Goal: Task Accomplishment & Management: Manage account settings

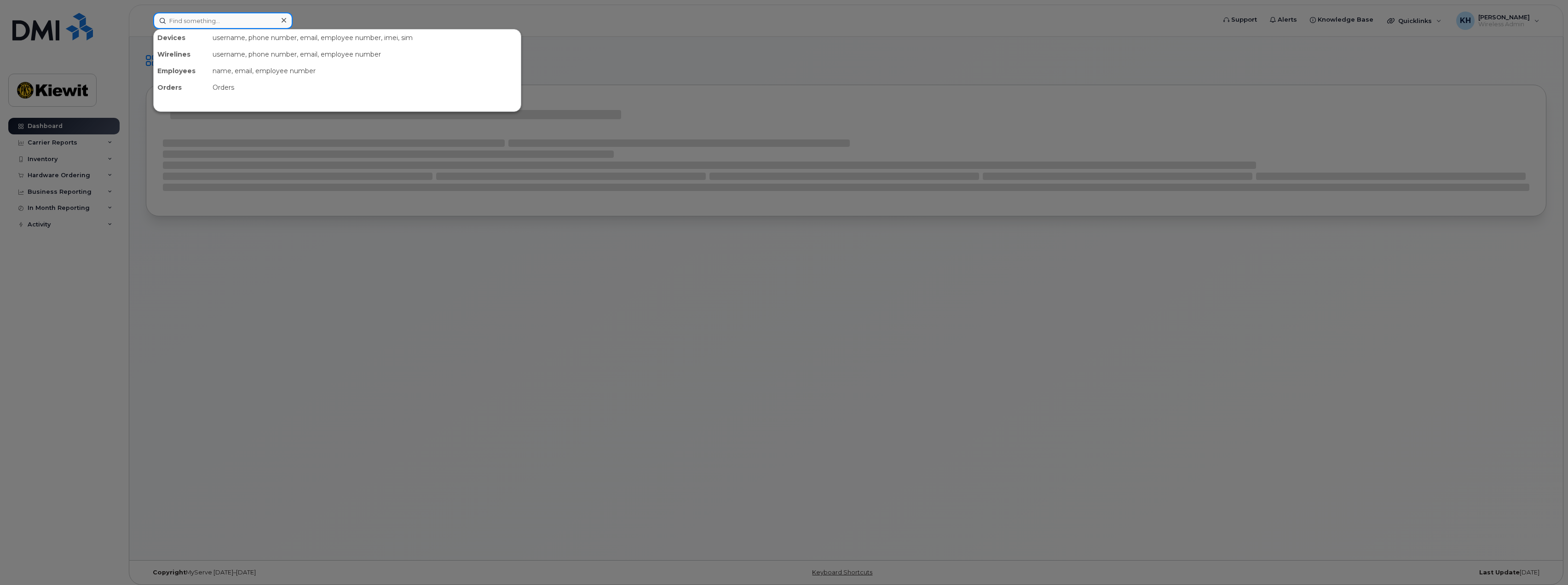
click at [214, 27] on input at bounding box center [223, 20] width 140 height 16
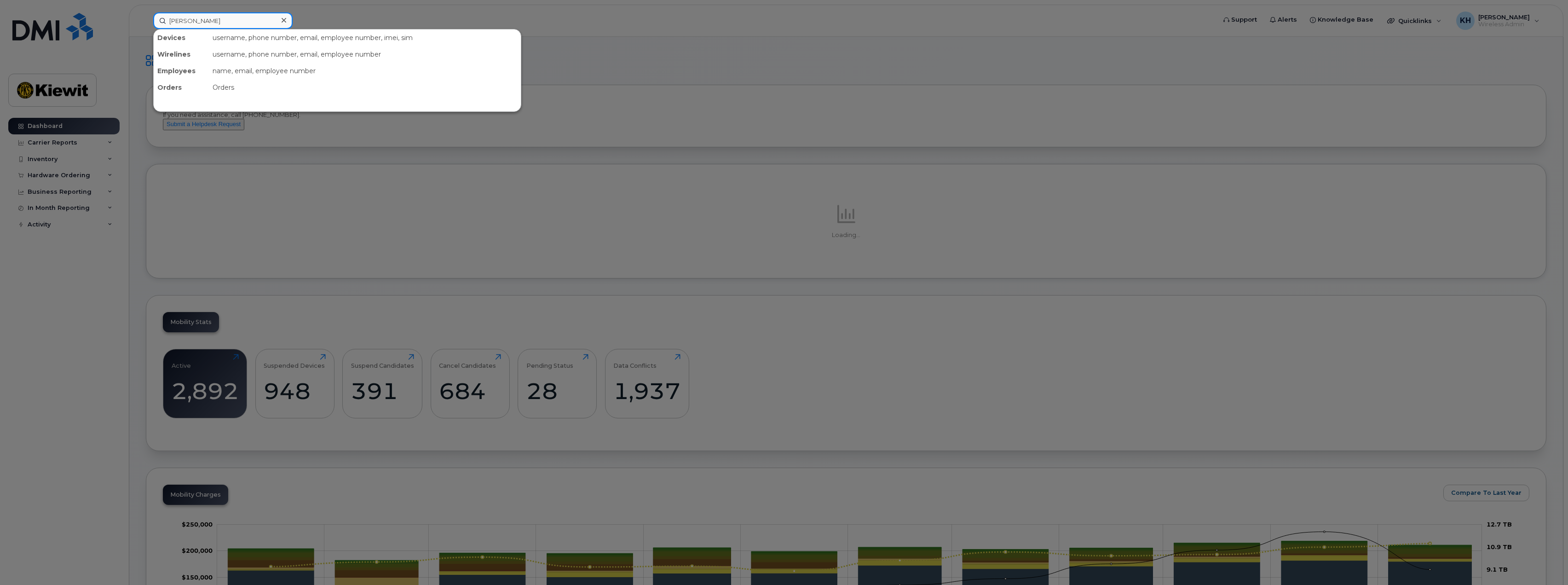
type input "[PERSON_NAME]"
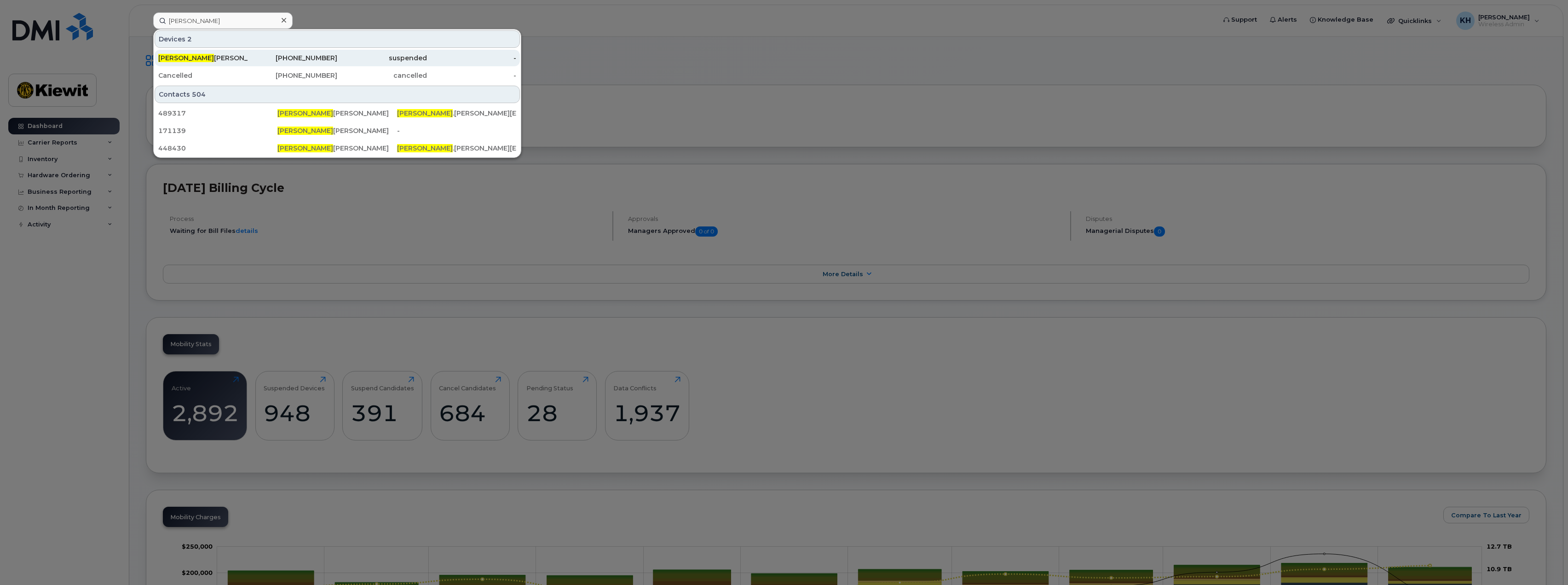
click at [200, 57] on div "[PERSON_NAME]" at bounding box center [203, 58] width 89 height 9
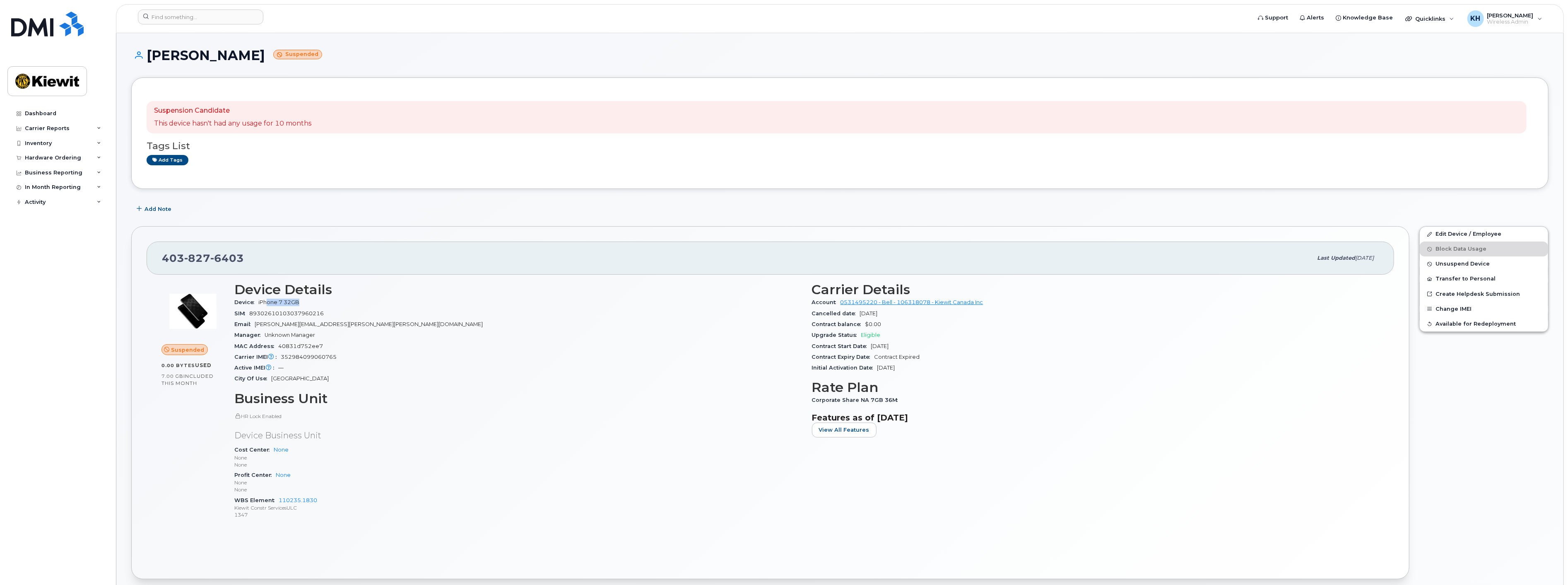
drag, startPoint x: 269, startPoint y: 301, endPoint x: 310, endPoint y: 301, distance: 41.0
click at [310, 301] on div "Device iPhone 7 32GB" at bounding box center [518, 303] width 568 height 11
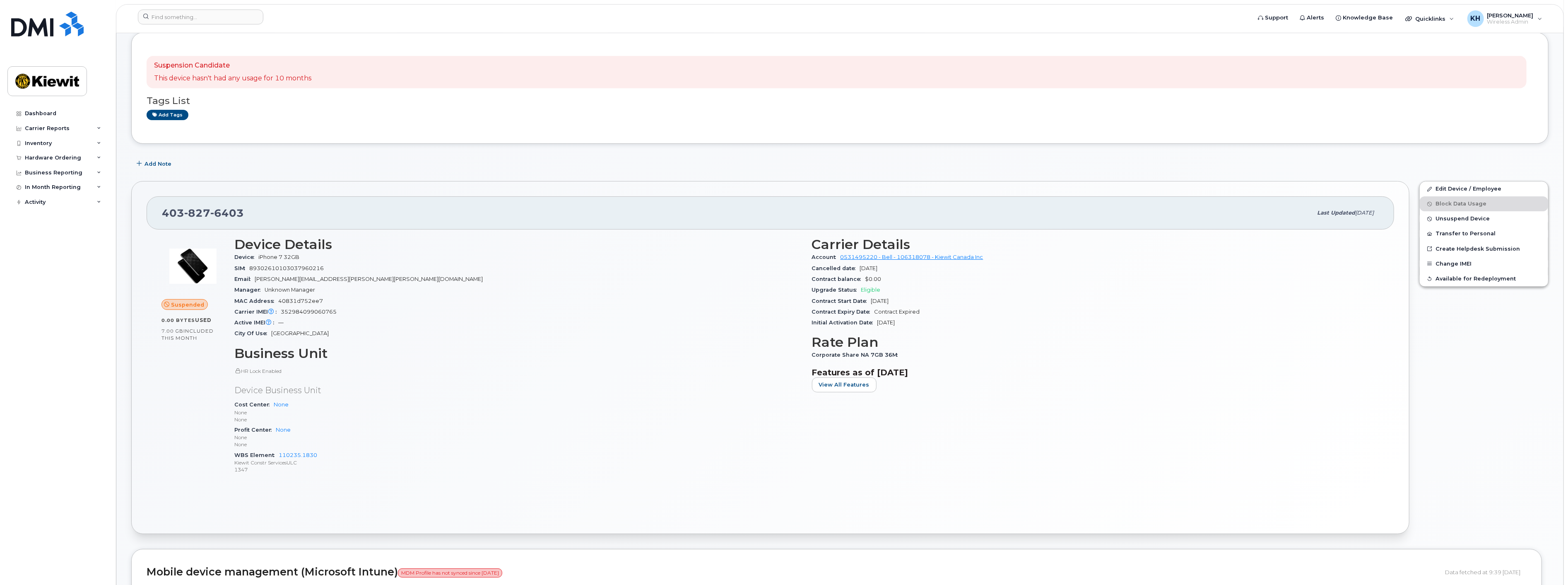
scroll to position [46, 0]
click at [1465, 220] on span "Unsuspend Device" at bounding box center [1463, 218] width 54 height 6
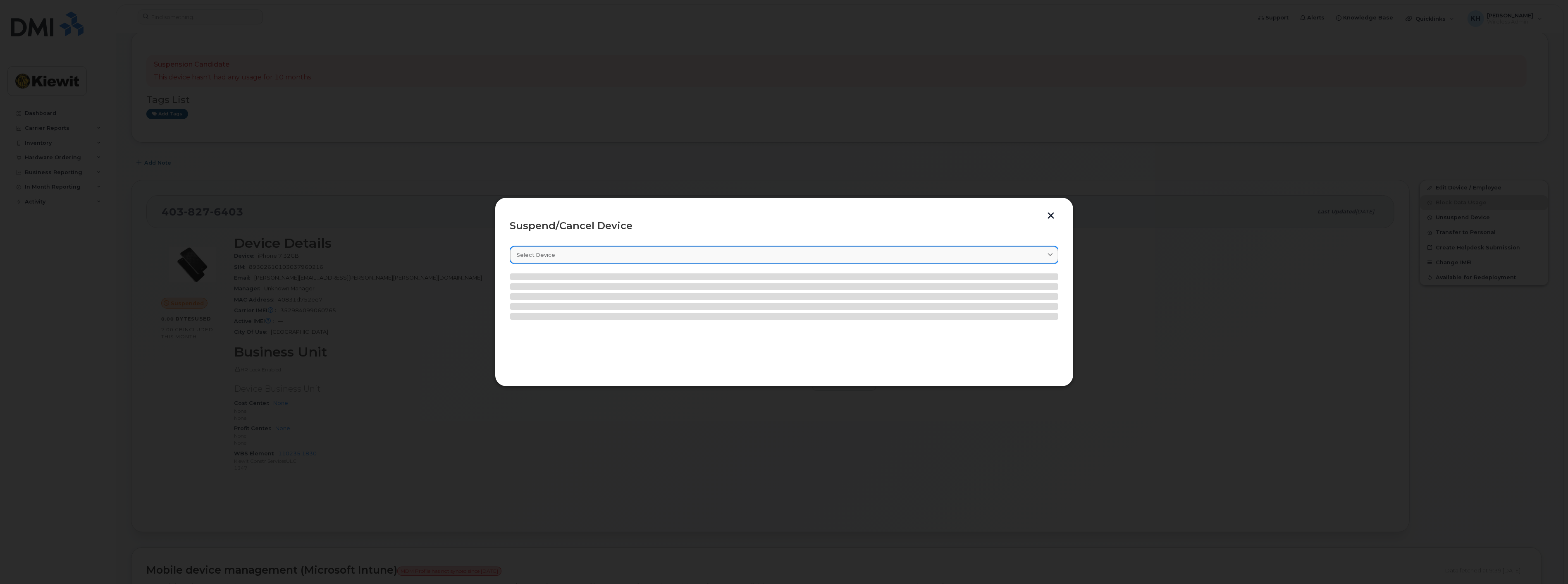
click at [582, 256] on div "Select device" at bounding box center [784, 255] width 534 height 8
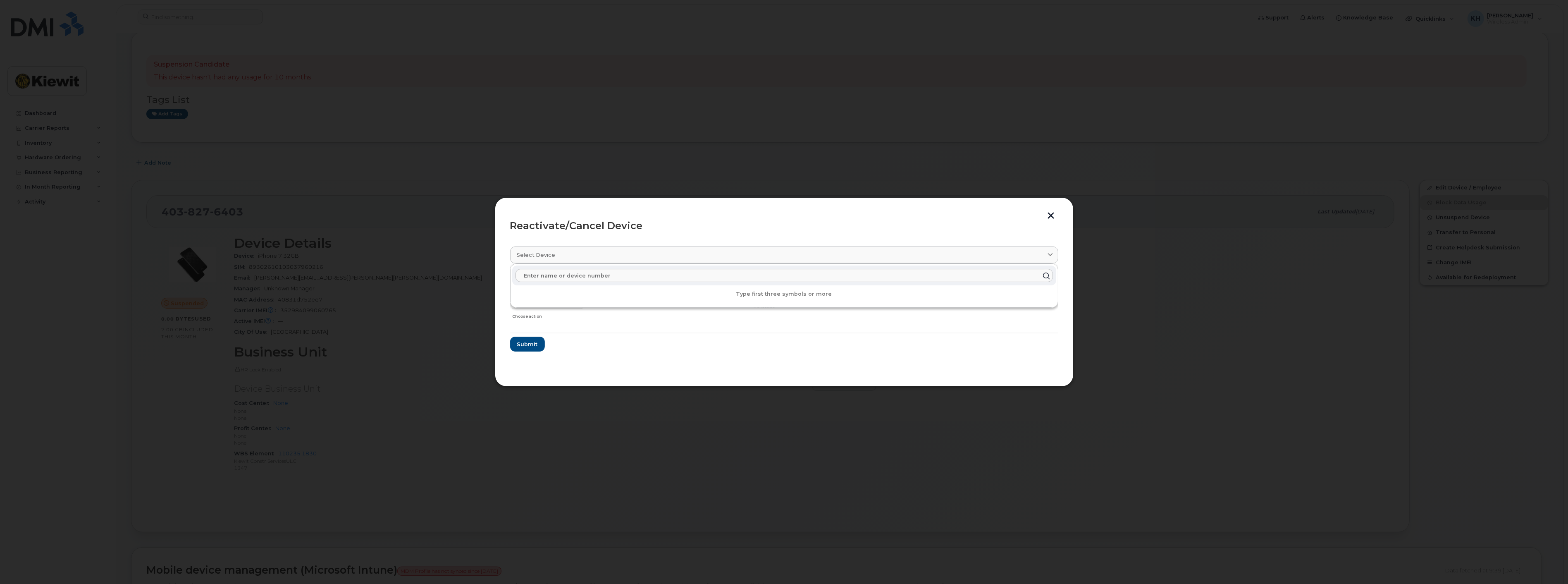
click at [642, 230] on div "Reactivate/Cancel Device" at bounding box center [784, 226] width 548 height 10
click at [568, 304] on select "Cancel Suspend - Extend Suspension Reactivate" at bounding box center [547, 303] width 71 height 12
select select "[object Object]"
click at [512, 297] on select "Cancel Suspend - Extend Suspension Reactivate" at bounding box center [547, 303] width 71 height 12
click at [521, 342] on span "Submit" at bounding box center [527, 344] width 21 height 8
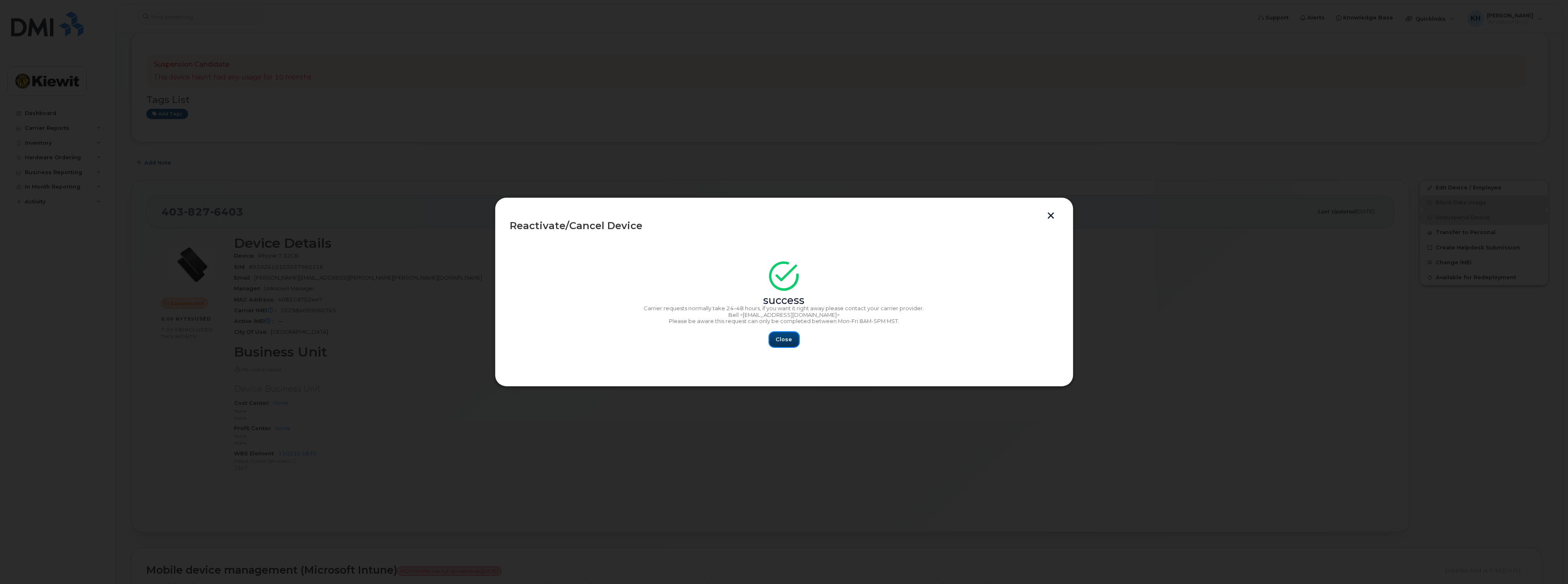
click at [789, 341] on span "Close" at bounding box center [784, 339] width 16 height 8
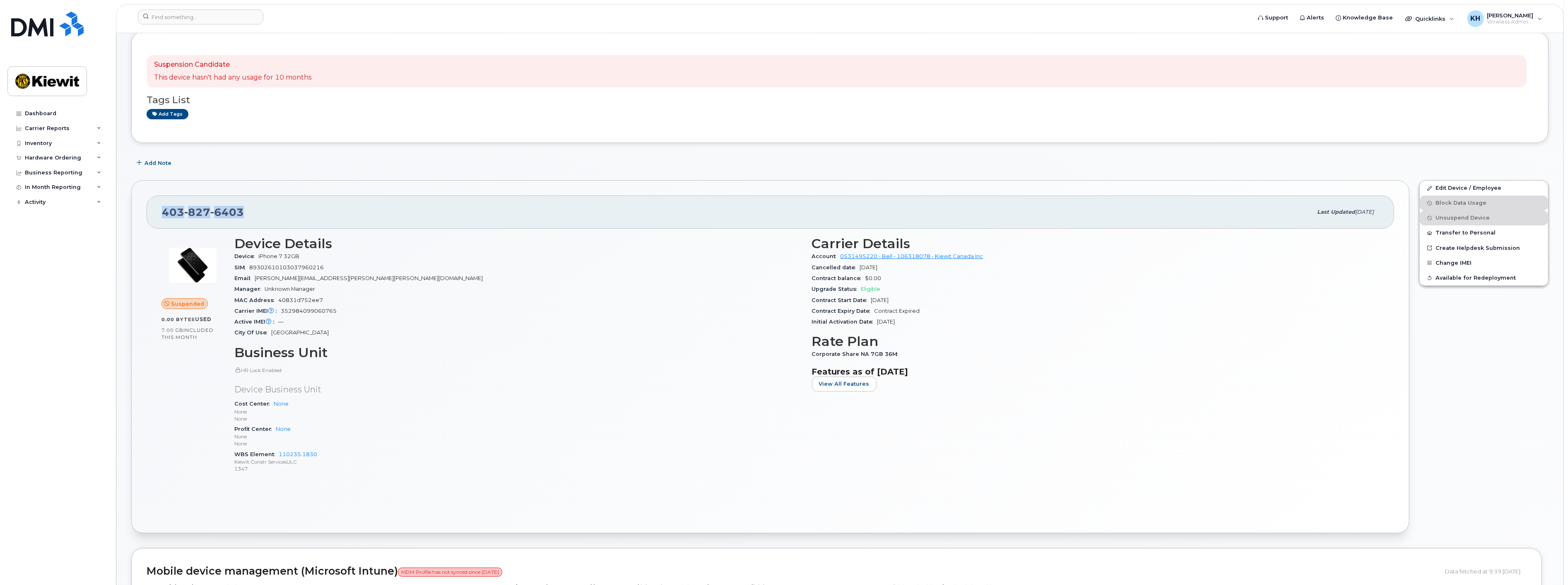
drag, startPoint x: 249, startPoint y: 210, endPoint x: 163, endPoint y: 214, distance: 86.1
click at [163, 214] on div "403 827 6403" at bounding box center [737, 212] width 1150 height 18
copy span "403 827 6403"
drag, startPoint x: 346, startPoint y: 277, endPoint x: 255, endPoint y: 279, distance: 91.0
click at [255, 279] on div "Email DUSTIN.ANDREWS@KIEWIT.COM" at bounding box center [518, 279] width 568 height 11
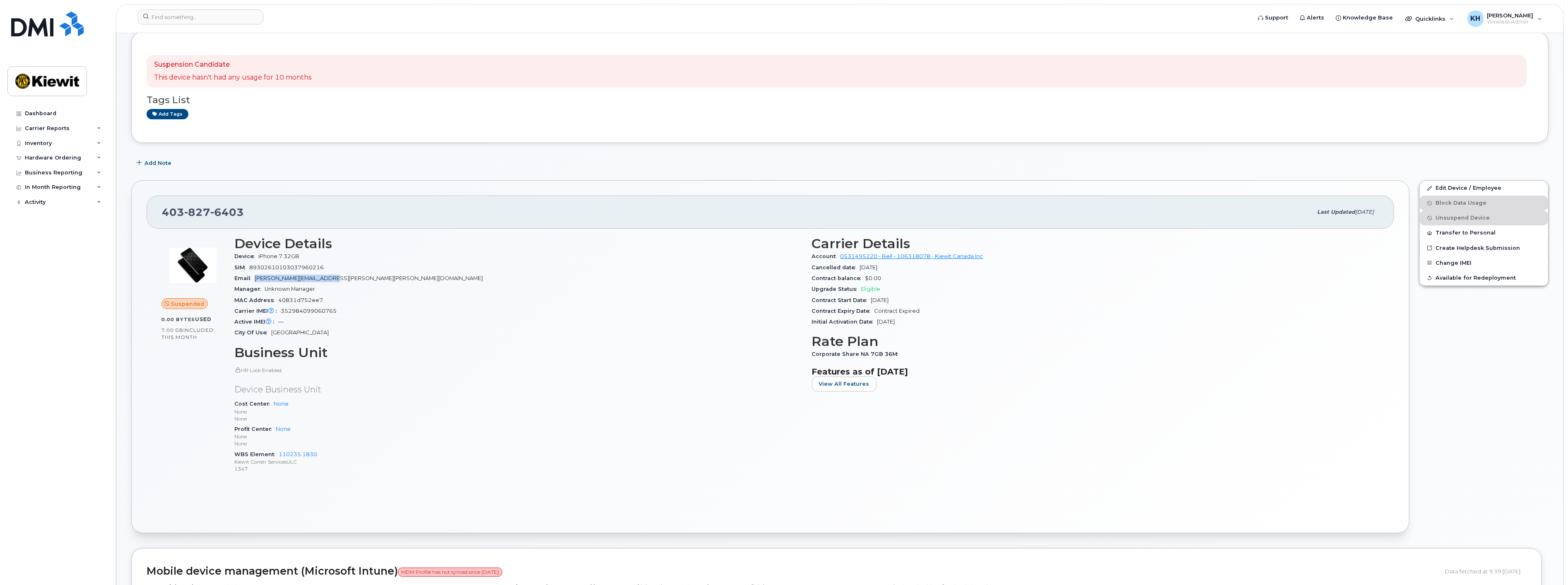
copy span "DUSTIN.ANDREWS@KIEWIT.COM"
click at [491, 395] on div "HR Lock Enabled Device Business Unit Cost Center None None None Profit Center N…" at bounding box center [518, 420] width 568 height 107
